Goal: Navigation & Orientation: Find specific page/section

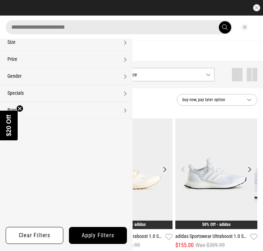
click at [243, 27] on button "Close search" at bounding box center [245, 27] width 8 height 8
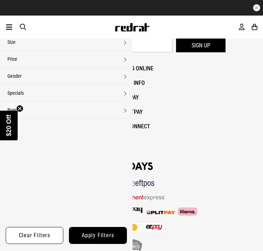
scroll to position [666, 0]
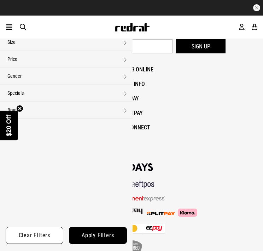
click at [143, 92] on link "Find a Store" at bounding box center [131, 95] width 23 height 6
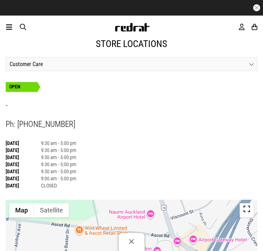
click at [253, 70] on h3 "Customer Care" at bounding box center [131, 64] width 251 height 13
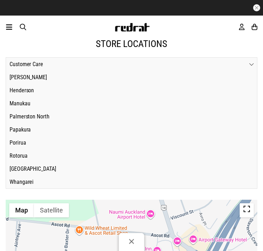
click at [15, 161] on h3 "Rotorua" at bounding box center [131, 155] width 251 height 13
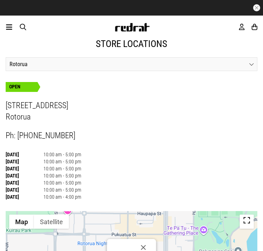
click at [198, 69] on h3 "Rotorua" at bounding box center [131, 64] width 251 height 13
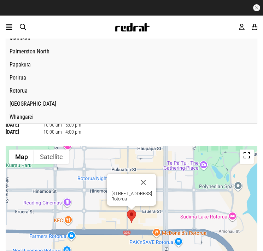
scroll to position [106, 0]
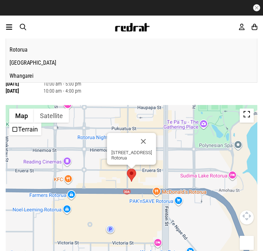
click at [24, 66] on h3 "[GEOGRAPHIC_DATA]" at bounding box center [131, 62] width 251 height 13
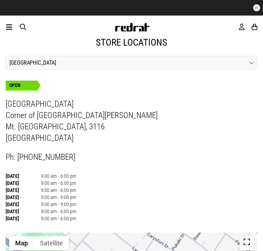
click at [26, 27] on span "button" at bounding box center [23, 26] width 6 height 7
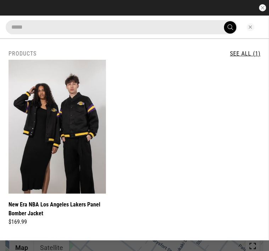
type input "*****"
click at [249, 28] on button "Close search" at bounding box center [250, 27] width 8 height 8
